Goal: Task Accomplishment & Management: Complete application form

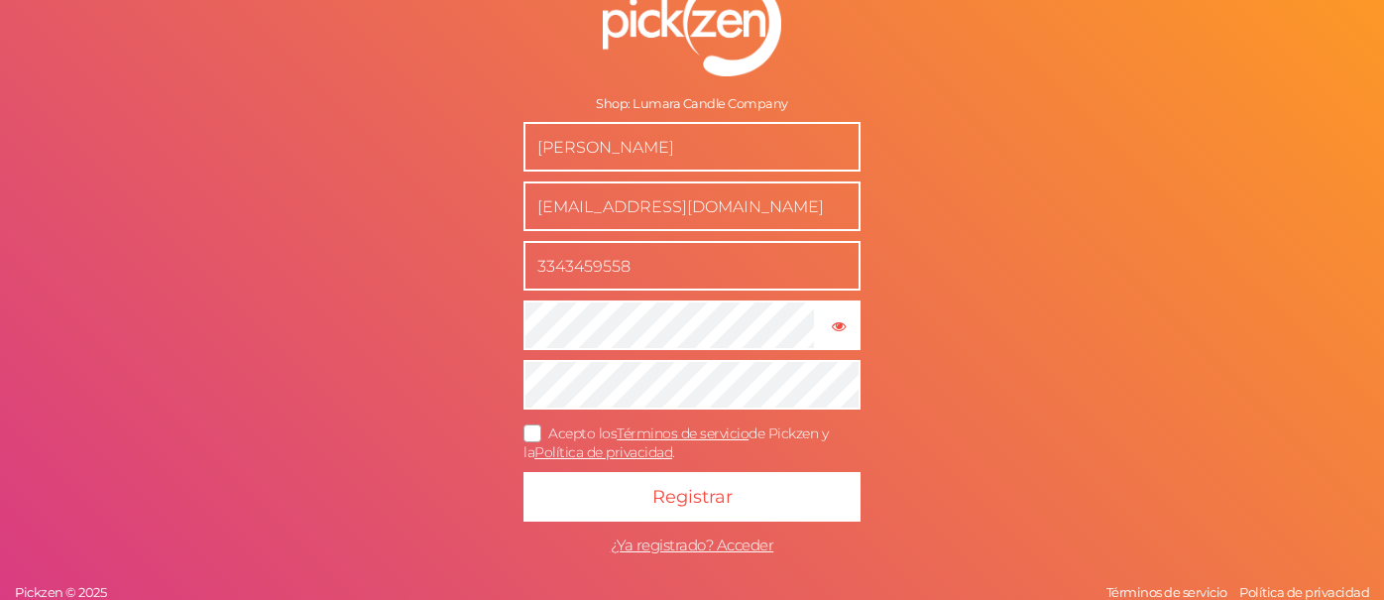
drag, startPoint x: 652, startPoint y: 257, endPoint x: 555, endPoint y: 258, distance: 97.2
click at [555, 258] on input "3343459558" at bounding box center [691, 266] width 337 height 50
type input "3311907776"
click at [535, 430] on icon at bounding box center [533, 432] width 32 height 11
click at [0, 0] on input "Acepto los Términos de servicio de Pickzen y la Política de privacidad ." at bounding box center [0, 0] width 0 height 0
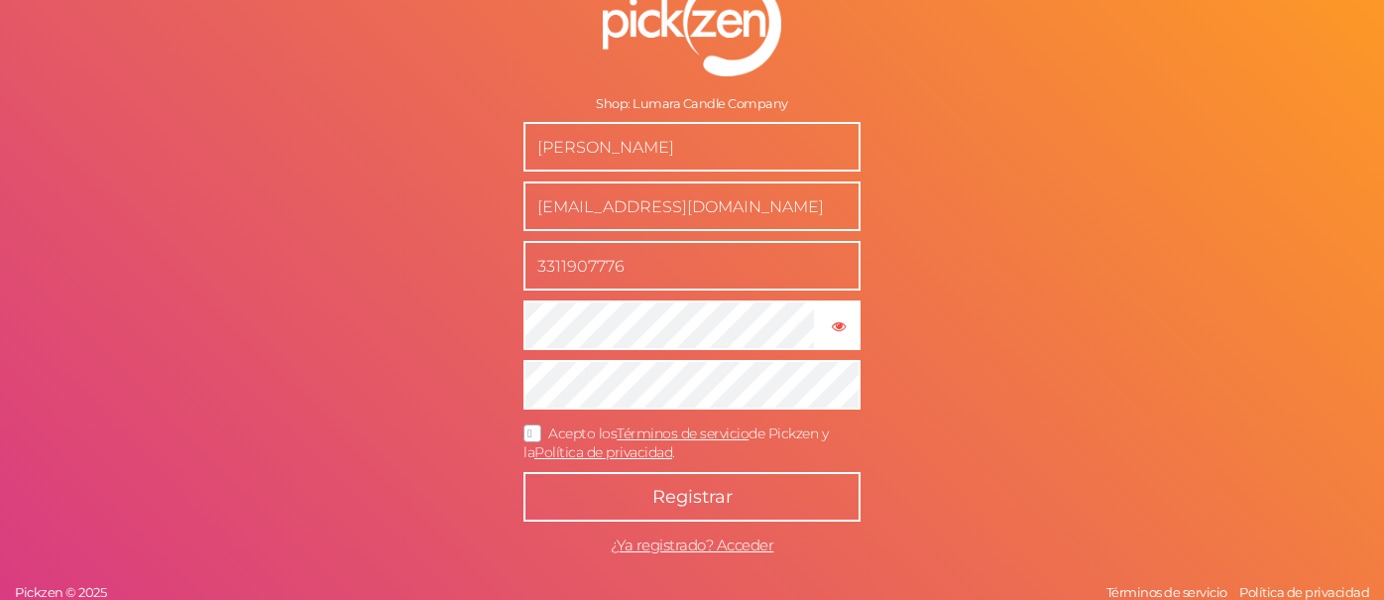
click at [639, 497] on button "Registrar" at bounding box center [691, 497] width 337 height 50
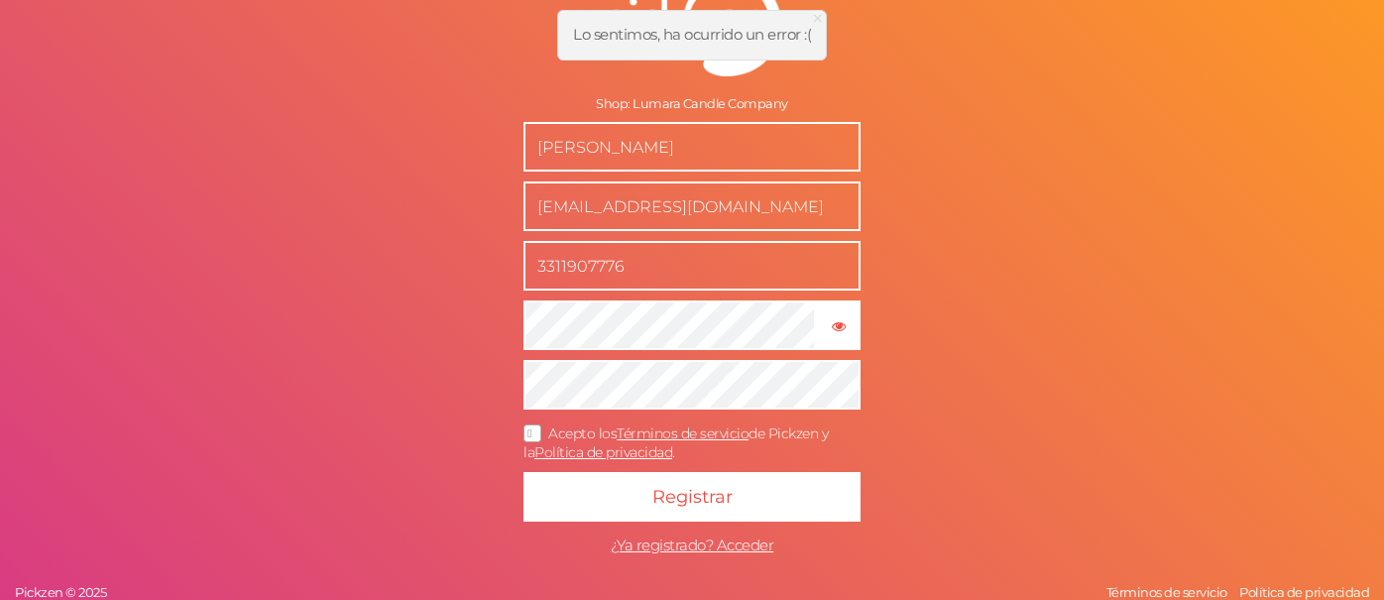
scroll to position [4, 0]
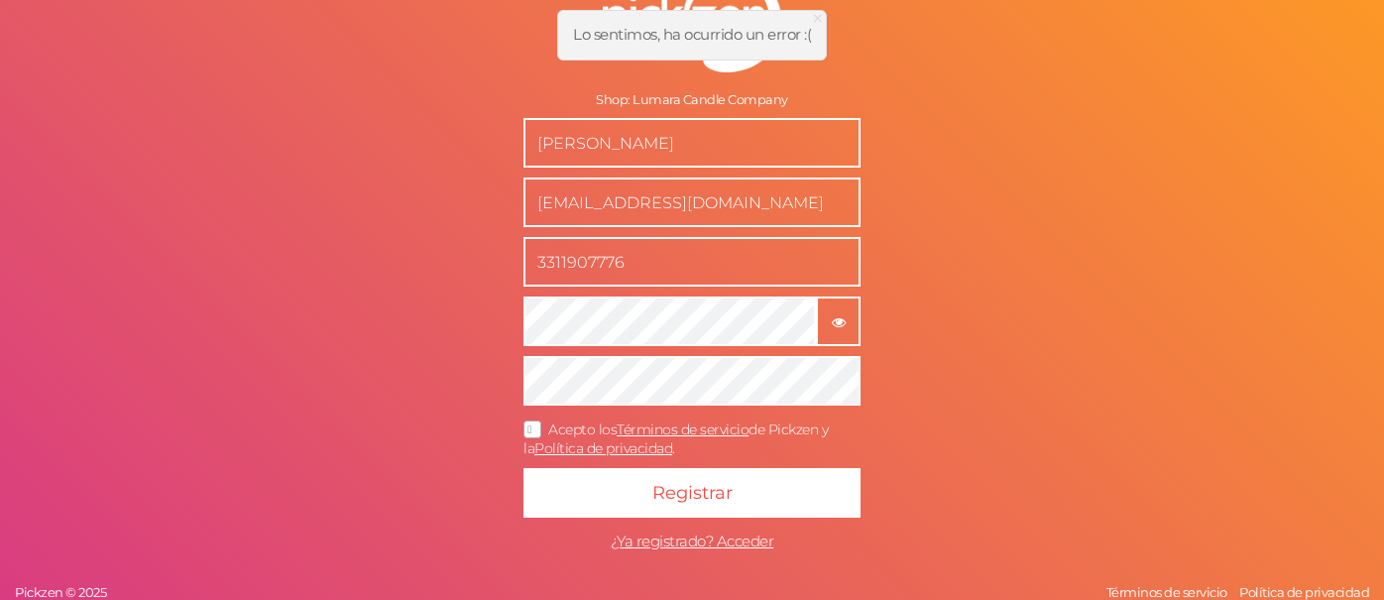
click at [842, 328] on button "× Mostrar contraseña" at bounding box center [838, 321] width 45 height 50
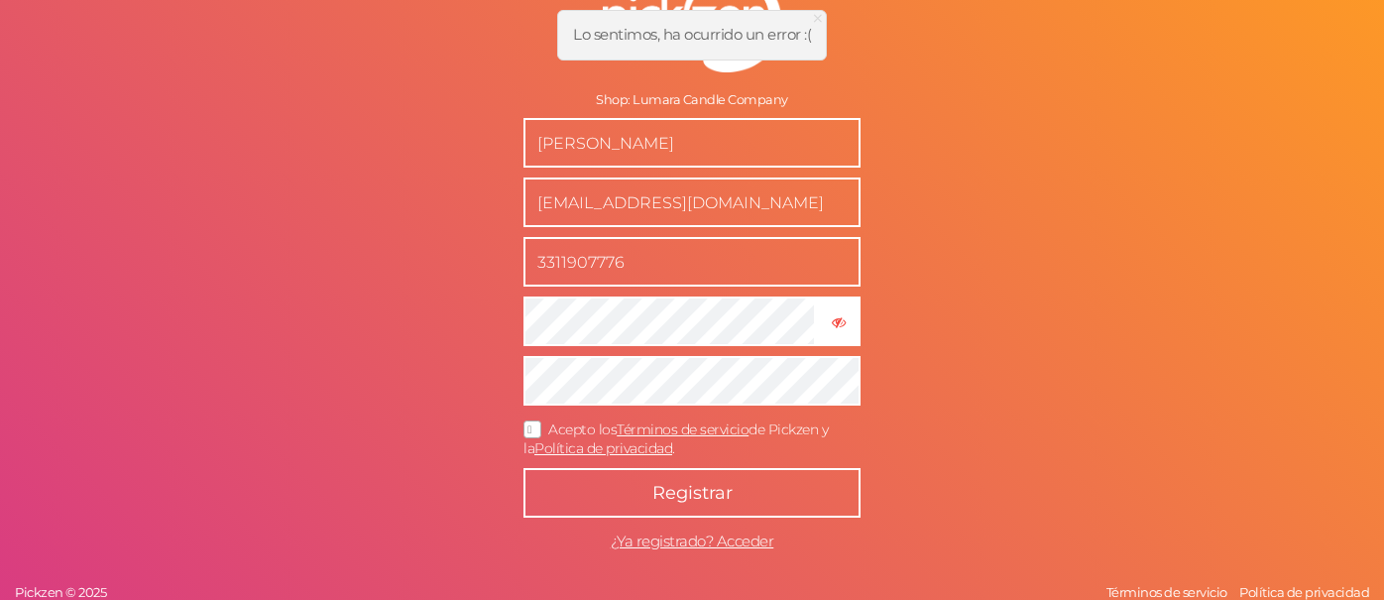
click at [659, 492] on span "Registrar" at bounding box center [692, 493] width 80 height 22
click at [456, 378] on form "Shop: Lumara Candle Company [PERSON_NAME] [EMAIL_ADDRESS][DOMAIN_NAME] 33119077…" at bounding box center [692, 266] width 496 height 668
click at [640, 495] on button "Registrar" at bounding box center [691, 493] width 337 height 50
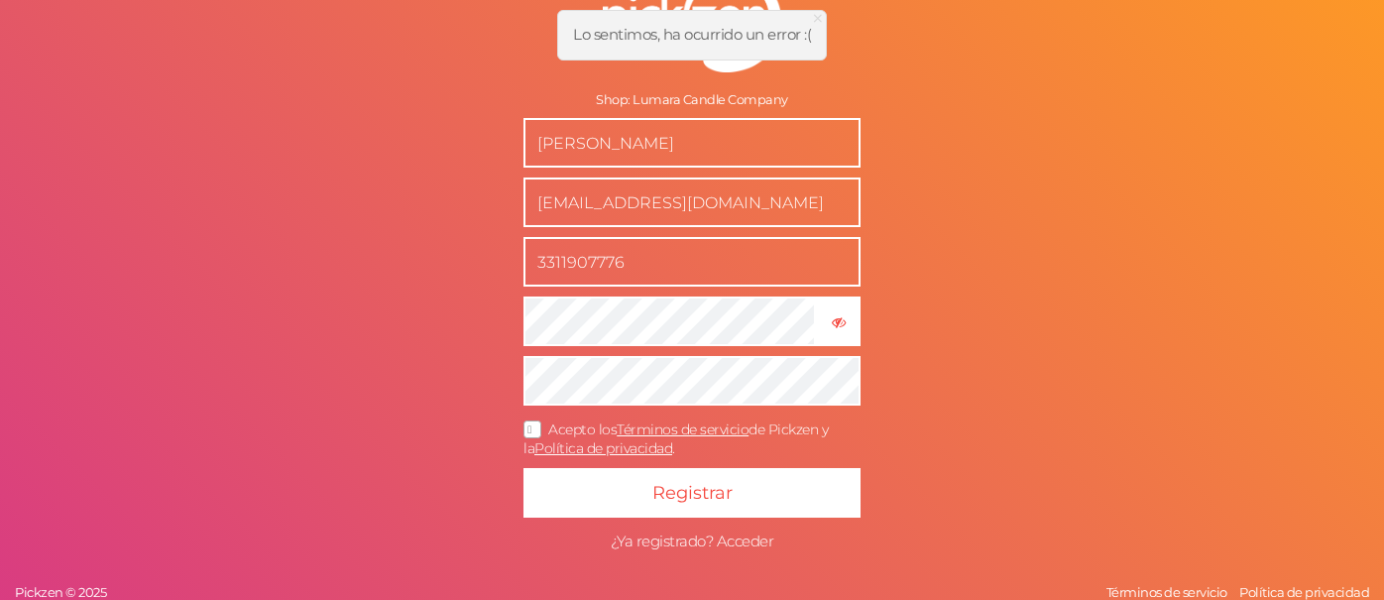
click at [679, 540] on span "¿Ya registrado? Acceder" at bounding box center [693, 540] width 164 height 19
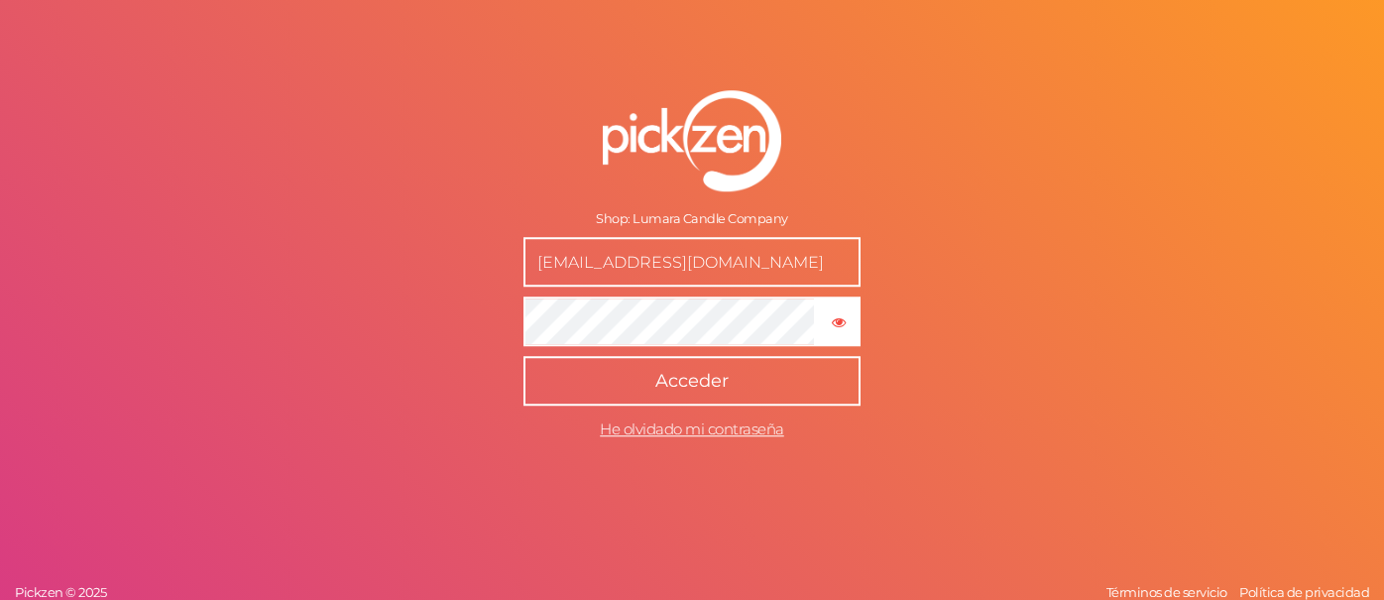
click at [701, 384] on span "Acceder" at bounding box center [691, 381] width 73 height 22
click at [697, 431] on span "He olvidado mi contraseña" at bounding box center [692, 428] width 184 height 19
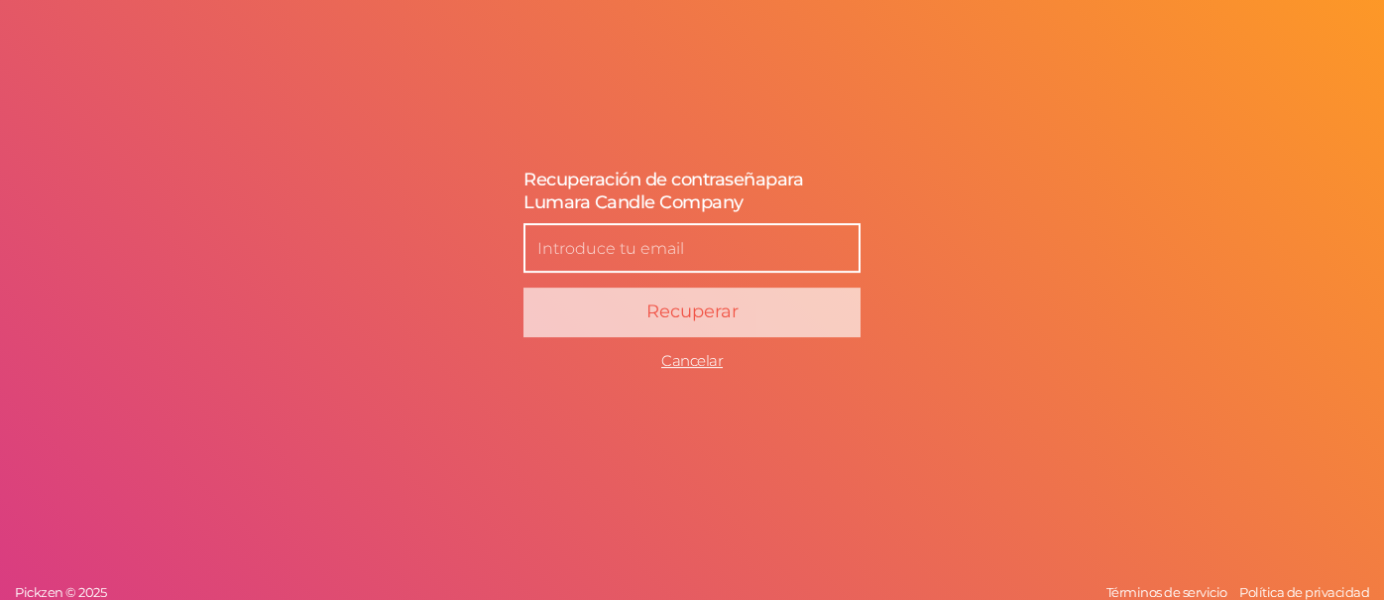
click at [717, 258] on input "text" at bounding box center [691, 248] width 337 height 50
type input "[EMAIL_ADDRESS][DOMAIN_NAME]"
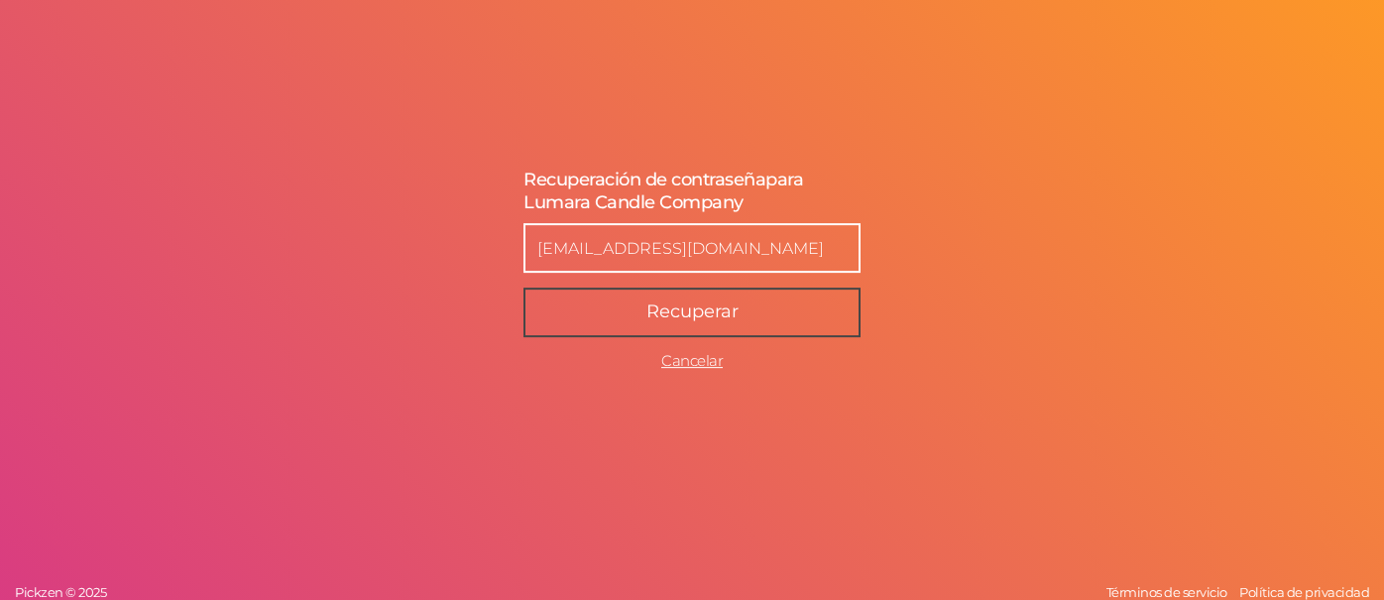
click at [716, 312] on span "Recuperar" at bounding box center [692, 311] width 92 height 22
